Goal: Information Seeking & Learning: Learn about a topic

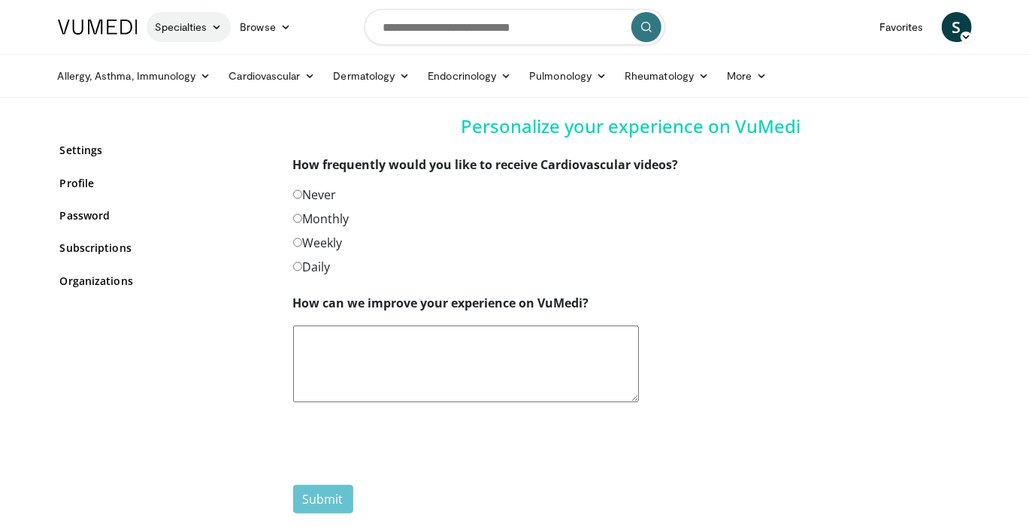
click at [207, 31] on link "Specialties" at bounding box center [189, 27] width 85 height 30
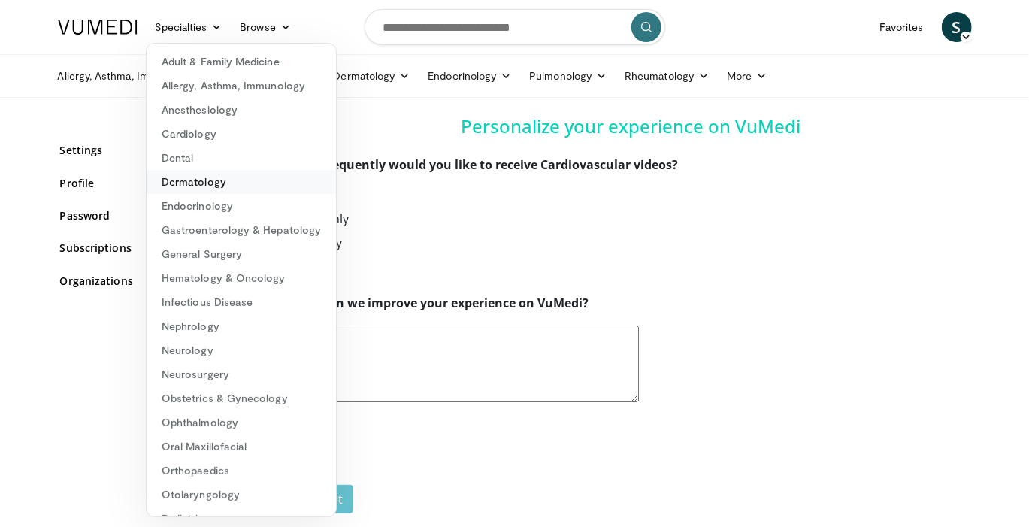
click at [212, 179] on link "Dermatology" at bounding box center [241, 182] width 189 height 24
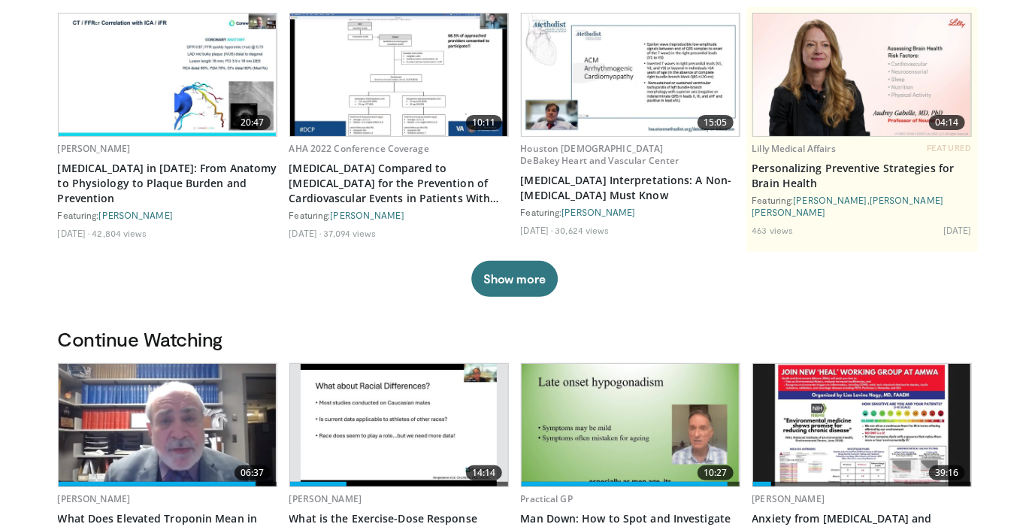
scroll to position [25, 0]
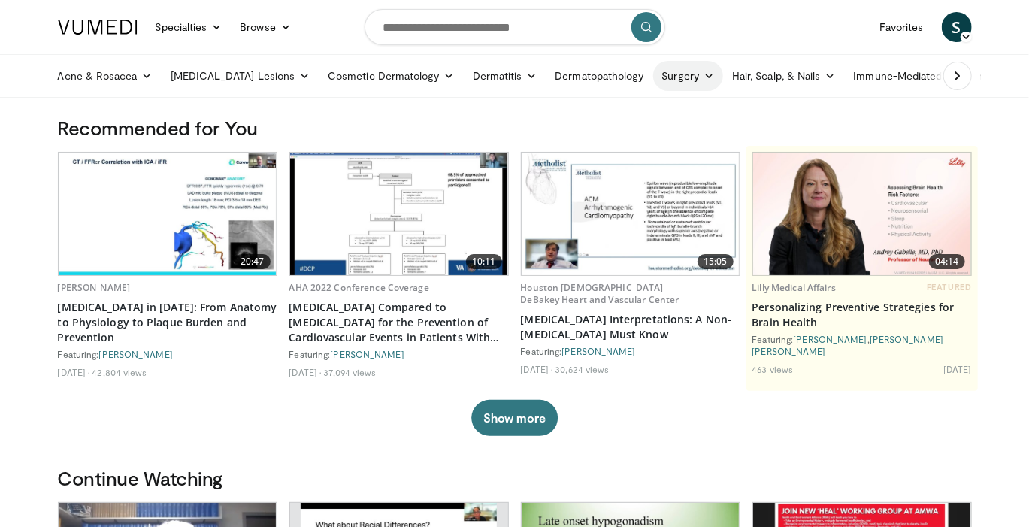
click at [653, 77] on link "Surgery" at bounding box center [688, 76] width 71 height 30
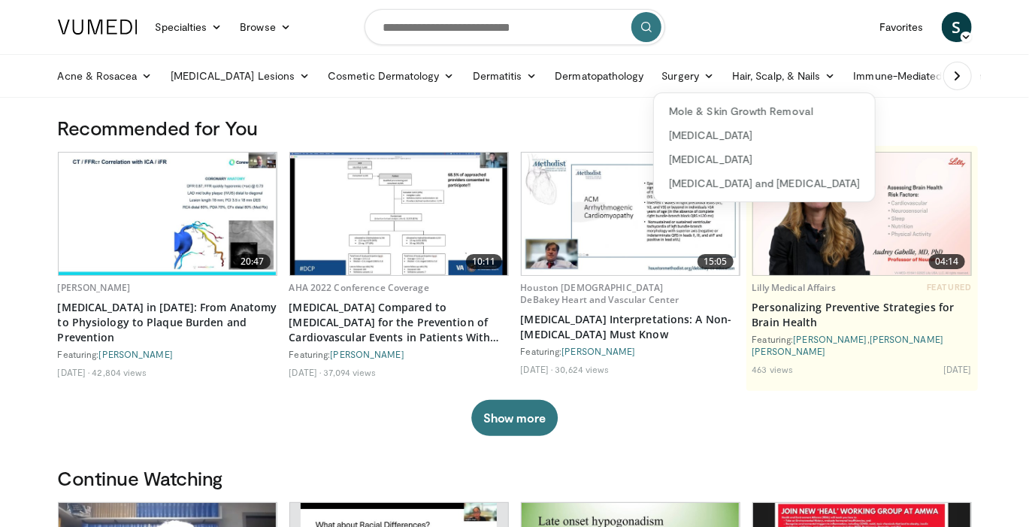
click at [653, 98] on div "Mole & Skin Growth Removal Mohs Surgery Skin Biopsy Wart and Cyst Removal" at bounding box center [764, 147] width 223 height 110
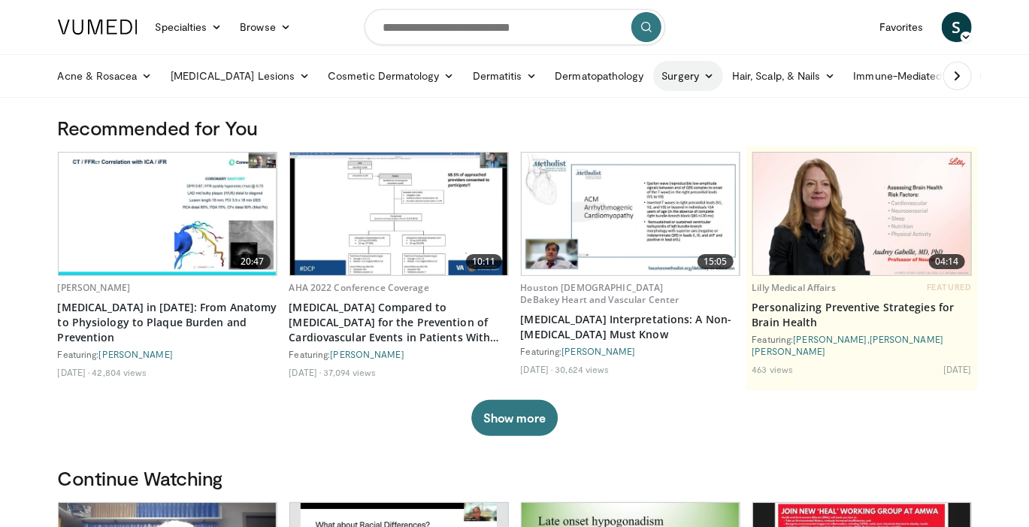
click at [653, 77] on link "Surgery" at bounding box center [688, 76] width 71 height 30
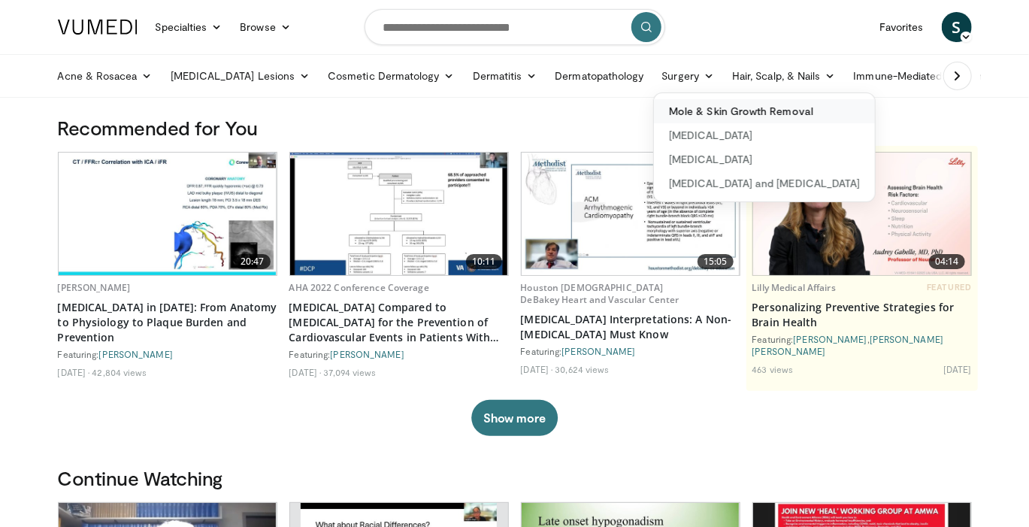
click at [654, 111] on link "Mole & Skin Growth Removal" at bounding box center [764, 111] width 221 height 24
